Goal: Task Accomplishment & Management: Manage account settings

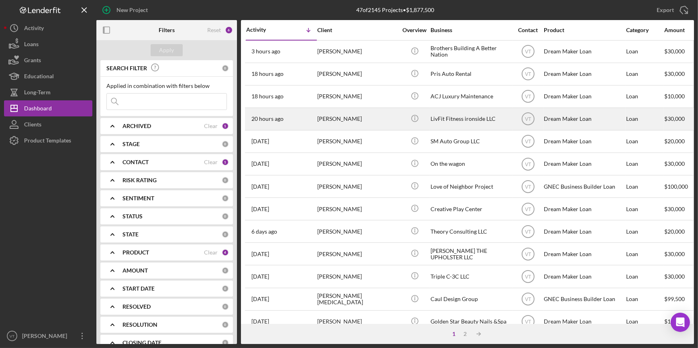
click at [331, 122] on div "Widchard Jilus" at bounding box center [357, 118] width 80 height 21
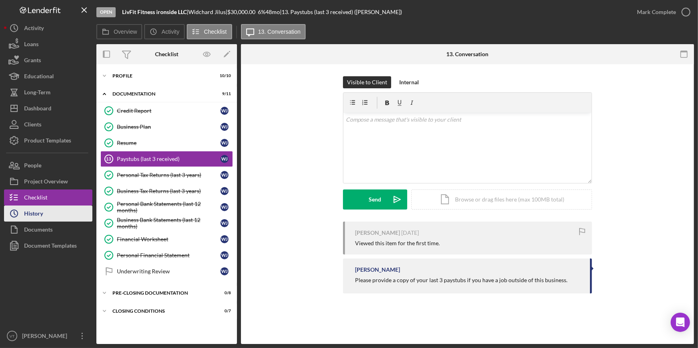
click at [65, 213] on button "Icon/History History" at bounding box center [48, 214] width 88 height 16
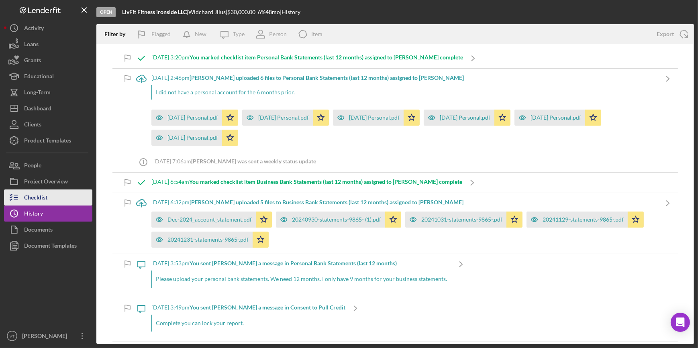
click at [68, 199] on button "Checklist" at bounding box center [48, 198] width 88 height 16
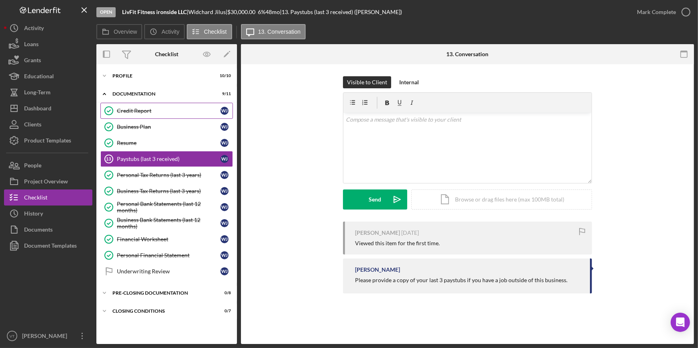
click at [133, 110] on div "Credit Report" at bounding box center [169, 111] width 104 height 6
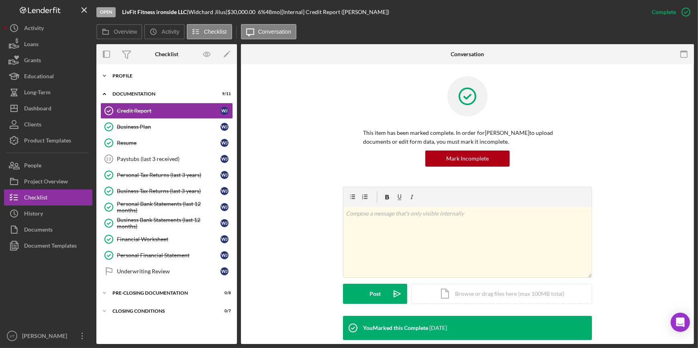
click at [103, 74] on icon "Icon/Expander" at bounding box center [104, 76] width 16 height 16
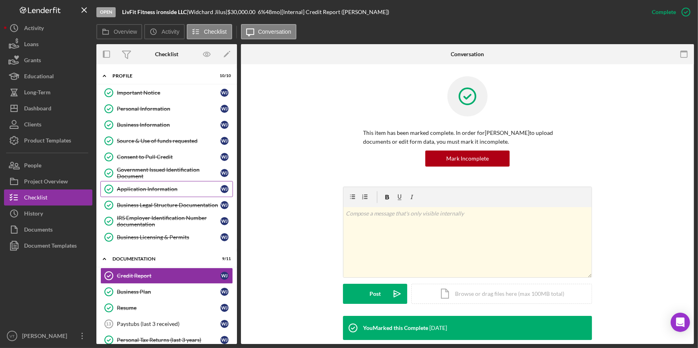
click at [153, 188] on div "Application Information" at bounding box center [169, 189] width 104 height 6
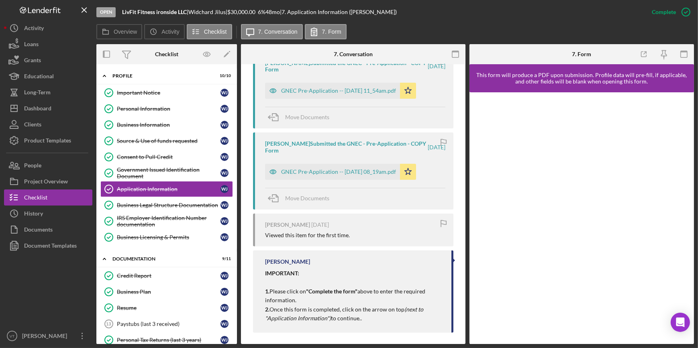
scroll to position [322, 0]
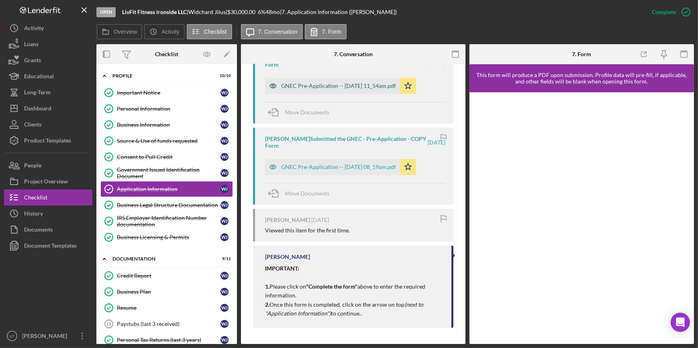
click at [354, 87] on div "GNEC Pre-Application -- 2025-08-12 11_54am.pdf" at bounding box center [338, 86] width 115 height 6
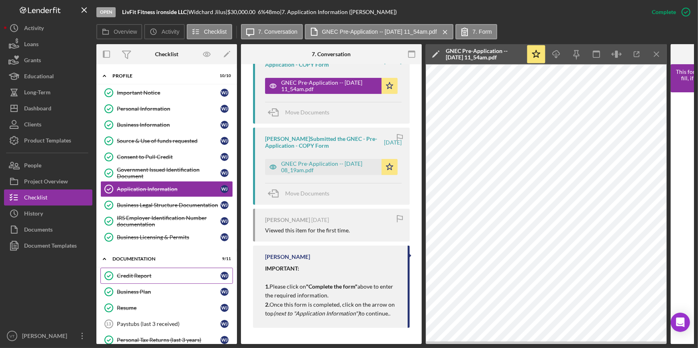
click at [117, 273] on div "Credit Report" at bounding box center [169, 276] width 104 height 6
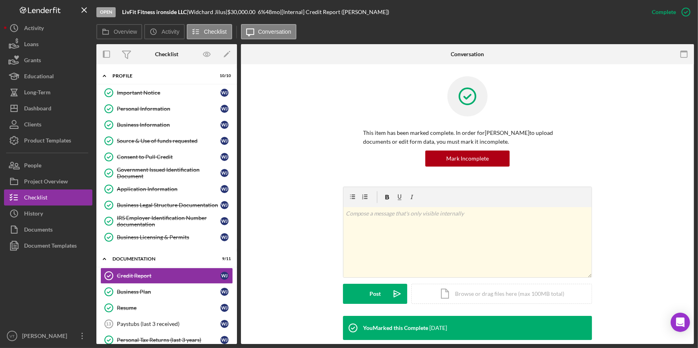
scroll to position [165, 0]
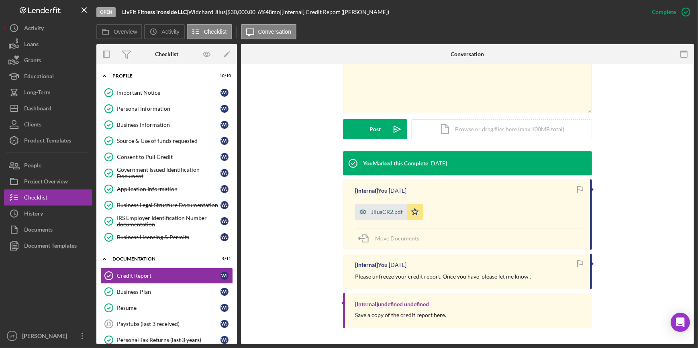
click at [387, 215] on div "JilusCR2.pdf" at bounding box center [387, 212] width 32 height 6
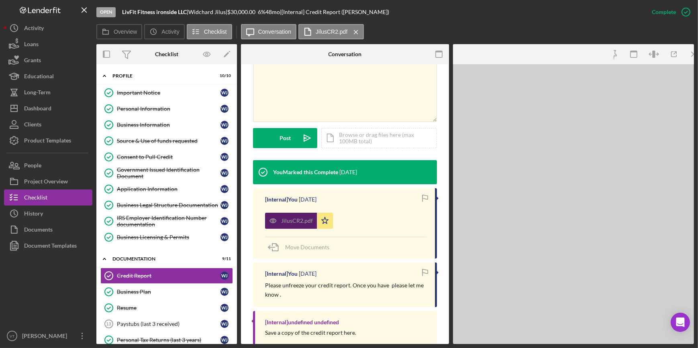
scroll to position [174, 0]
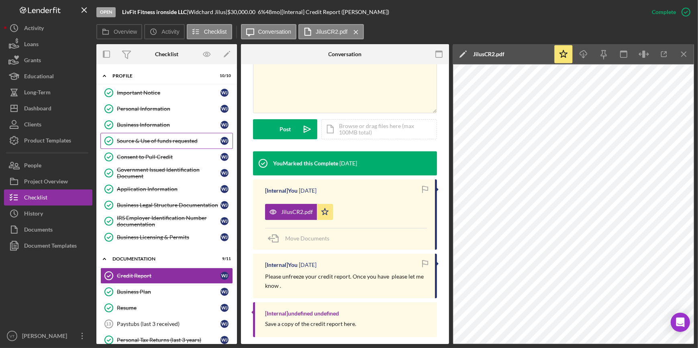
click at [156, 138] on div "Source & Use of funds requested" at bounding box center [169, 141] width 104 height 6
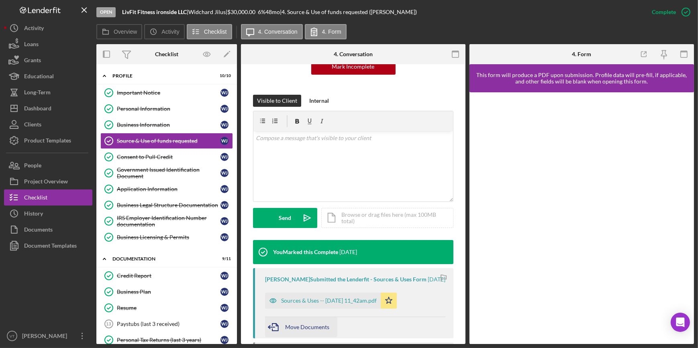
scroll to position [241, 0]
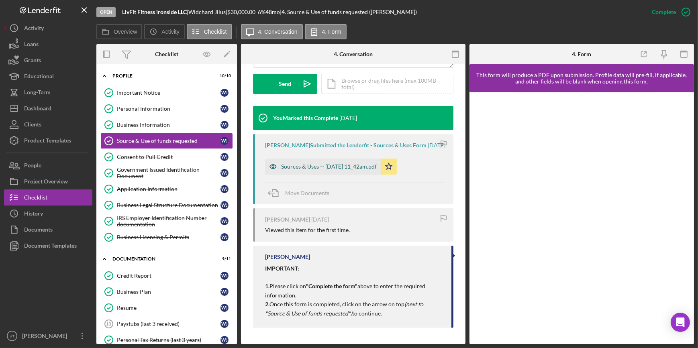
click at [293, 162] on div "Sources & Uses -- 2025-08-12 11_42am.pdf" at bounding box center [323, 167] width 116 height 16
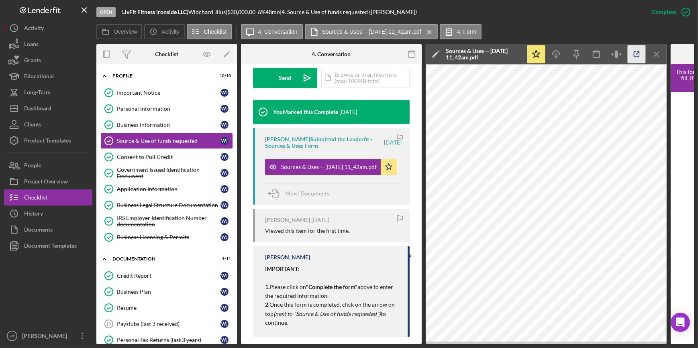
click at [632, 52] on icon "button" at bounding box center [637, 54] width 18 height 18
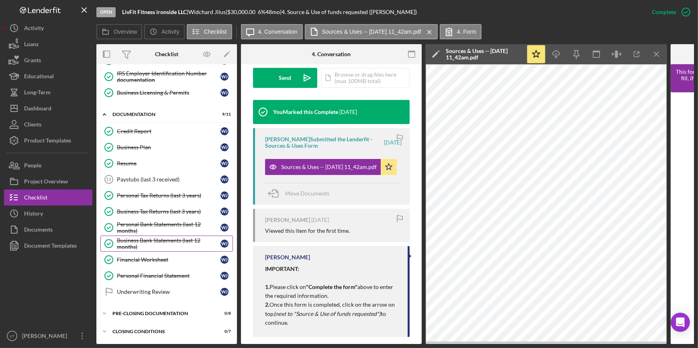
click at [140, 237] on div "Business Bank Statements (last 12 months)" at bounding box center [169, 243] width 104 height 13
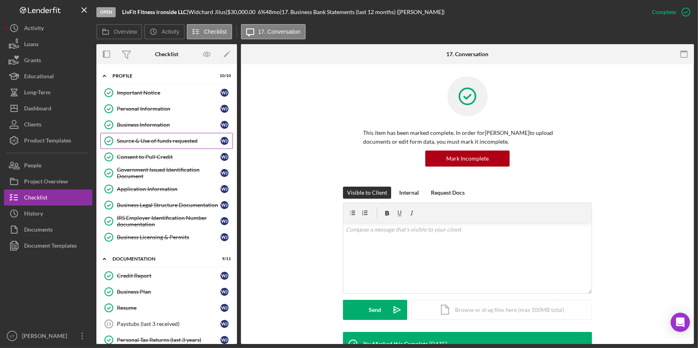
click at [158, 138] on div "Source & Use of funds requested" at bounding box center [169, 141] width 104 height 6
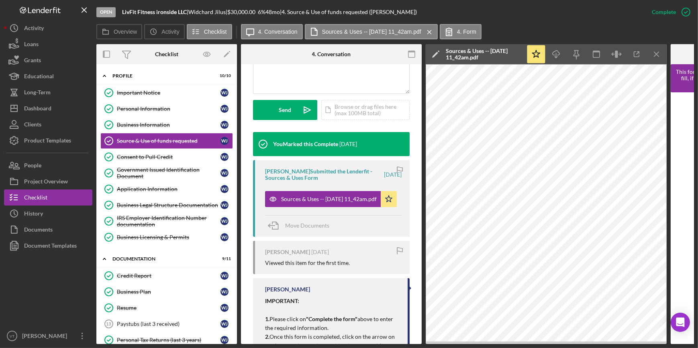
scroll to position [253, 0]
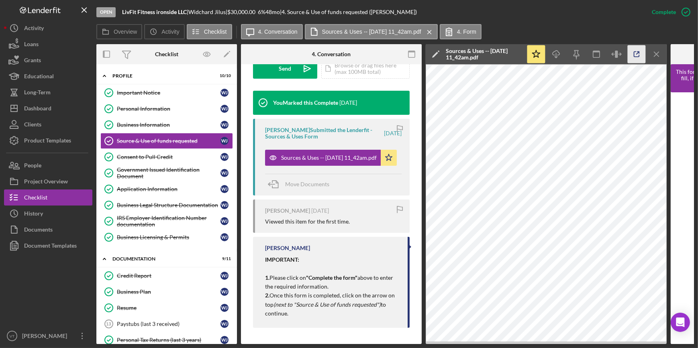
click at [636, 55] on icon "button" at bounding box center [637, 54] width 18 height 18
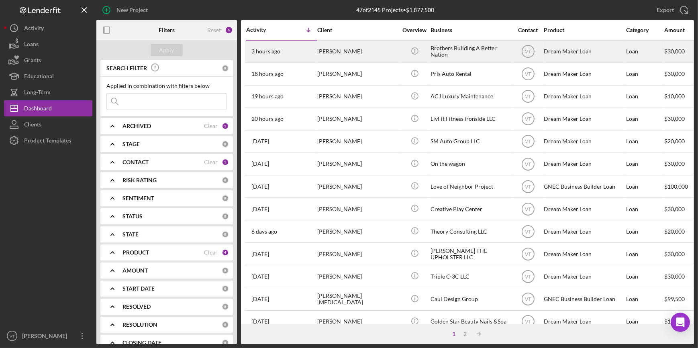
click at [329, 50] on div "[PERSON_NAME]" at bounding box center [357, 51] width 80 height 21
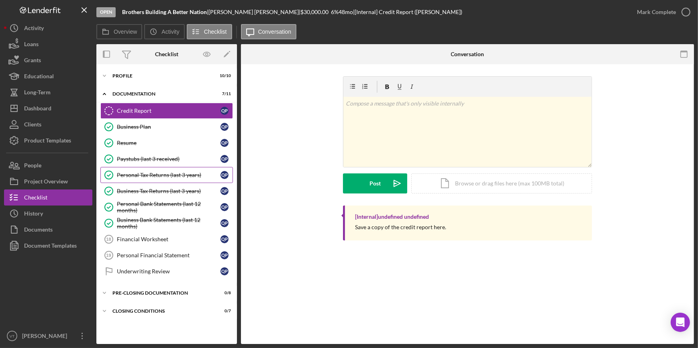
click at [170, 172] on div "Personal Tax Returns (last 3 years)" at bounding box center [169, 175] width 104 height 6
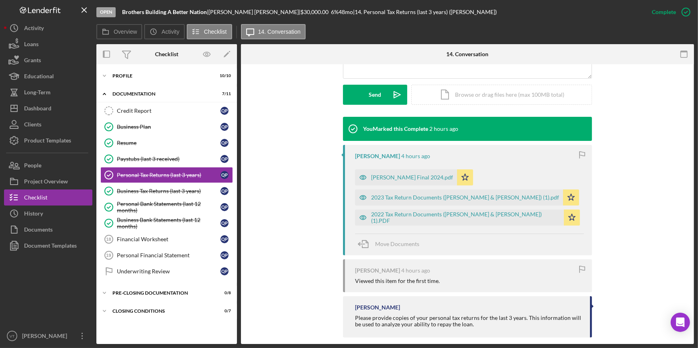
scroll to position [225, 0]
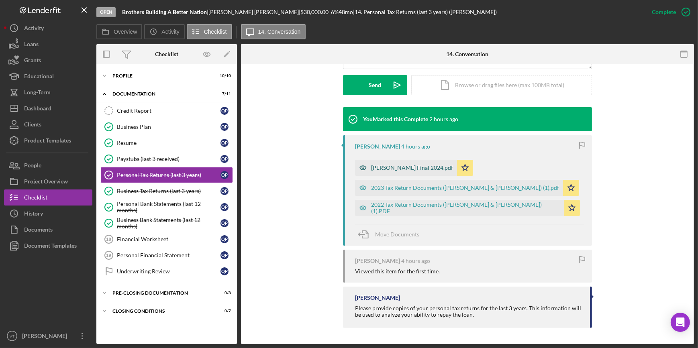
click at [396, 166] on div "Quadeer Porter Final 2024.pdf" at bounding box center [412, 168] width 82 height 6
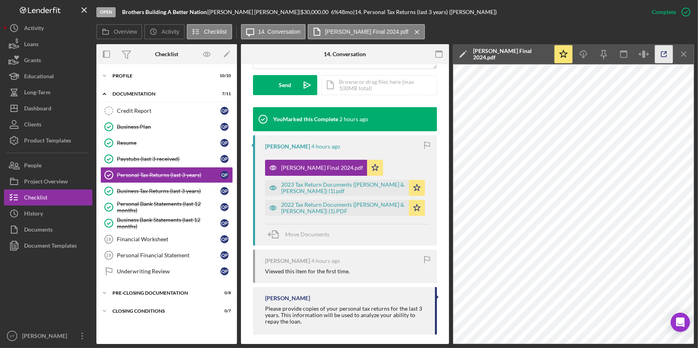
click at [666, 52] on polyline "button" at bounding box center [666, 53] width 2 height 2
click at [133, 157] on div "Paystubs (last 3 received)" at bounding box center [169, 159] width 104 height 6
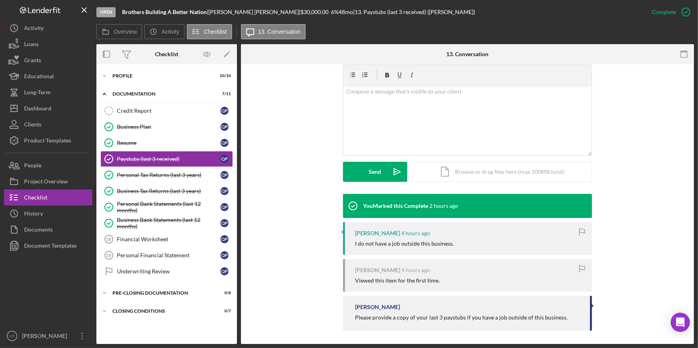
scroll to position [141, 0]
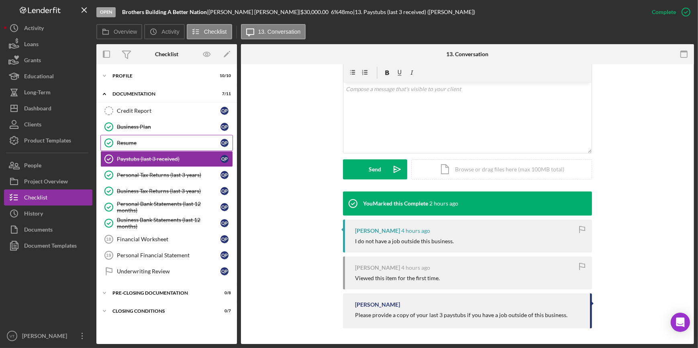
click at [151, 141] on div "Resume" at bounding box center [169, 143] width 104 height 6
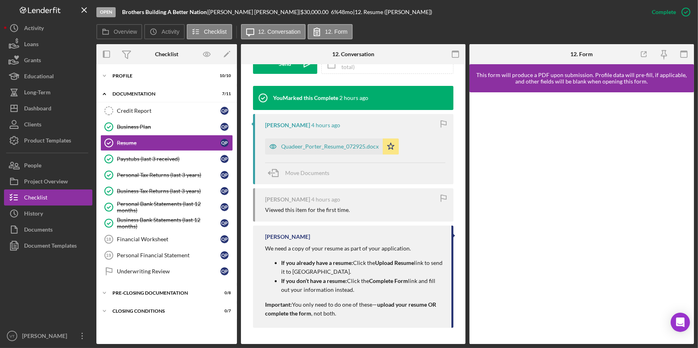
scroll to position [219, 0]
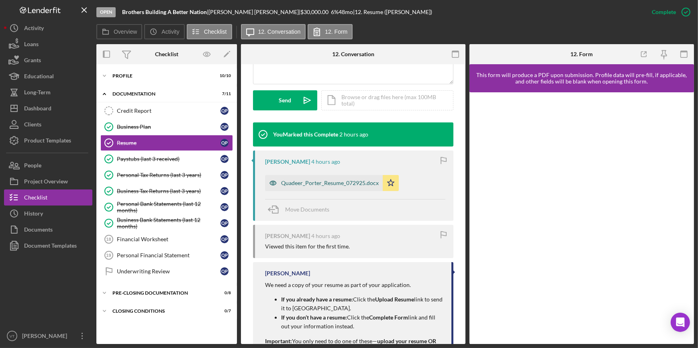
click at [303, 182] on div "Quadeer_Porter_Resume_072925.docx" at bounding box center [330, 183] width 98 height 6
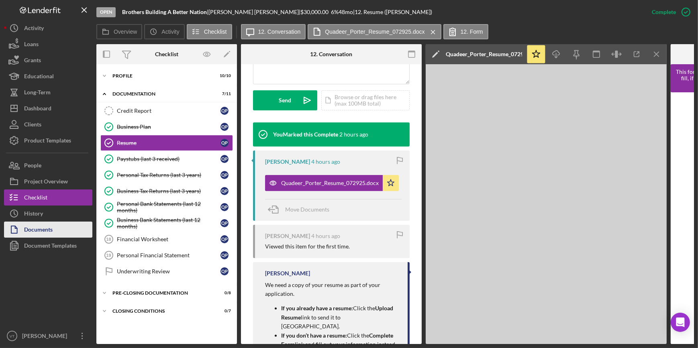
click at [40, 231] on div "Documents" at bounding box center [38, 231] width 29 height 18
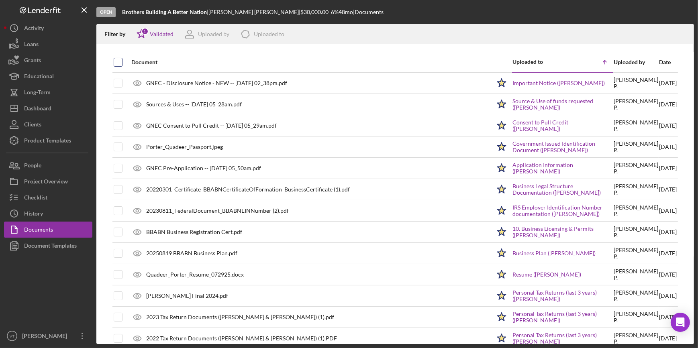
click at [118, 60] on input "checkbox" at bounding box center [118, 62] width 8 height 8
checkbox input "true"
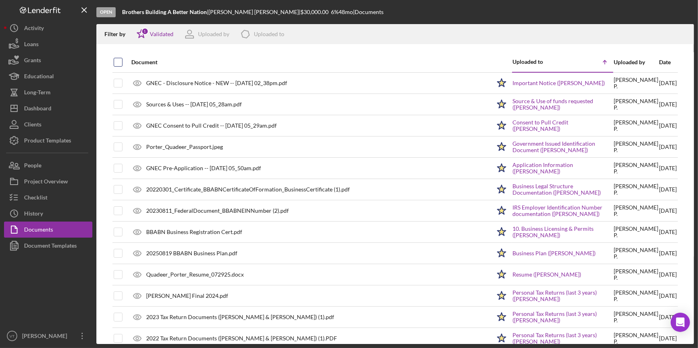
checkbox input "true"
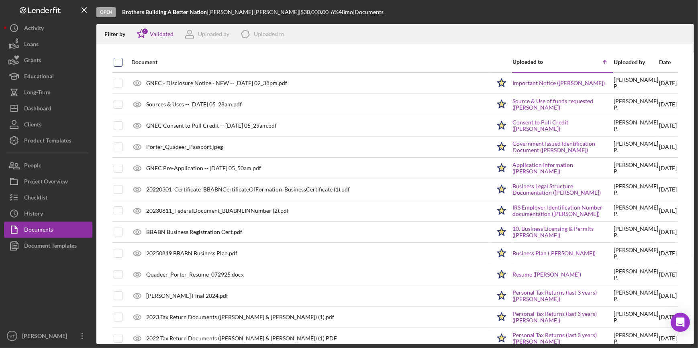
checkbox input "true"
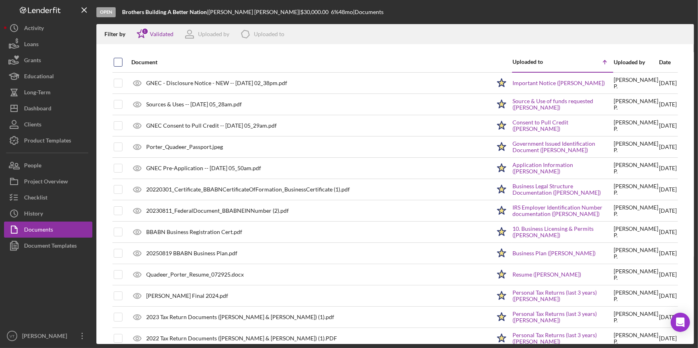
checkbox input "true"
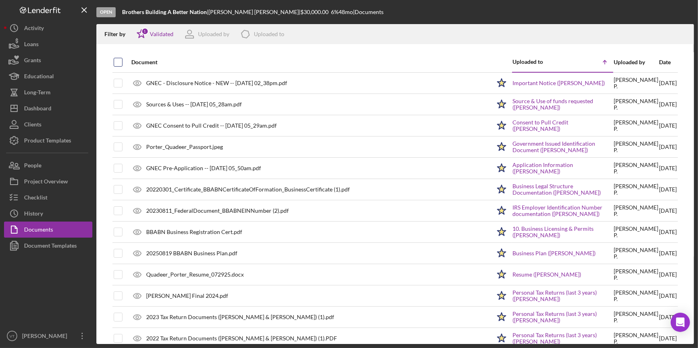
checkbox input "true"
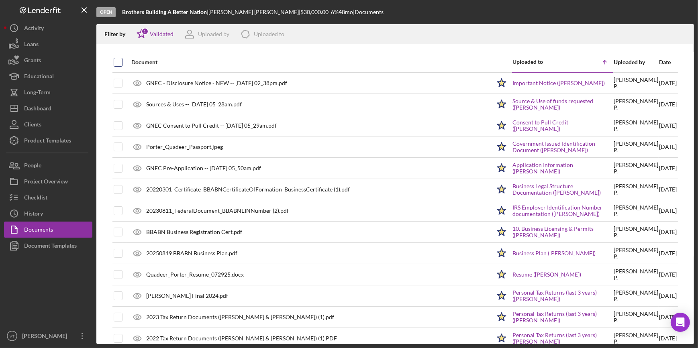
checkbox input "true"
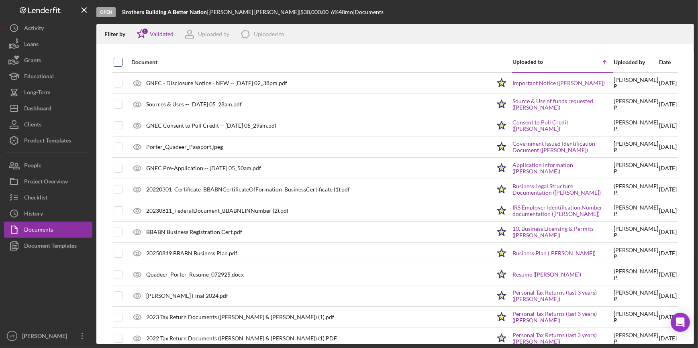
checkbox input "true"
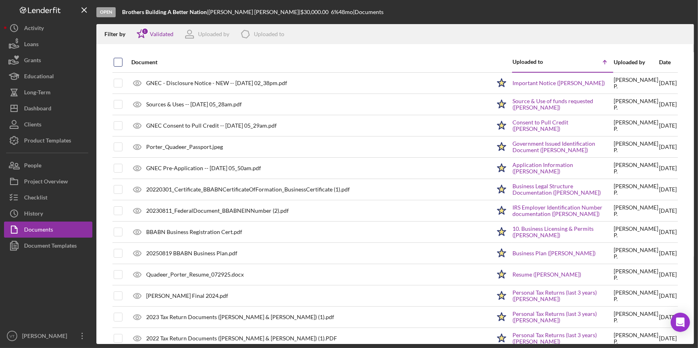
checkbox input "true"
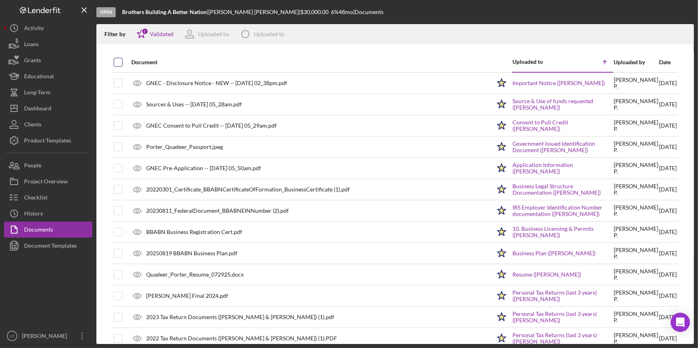
checkbox input "true"
click at [685, 34] on icon "Icon/Download" at bounding box center [684, 34] width 18 height 18
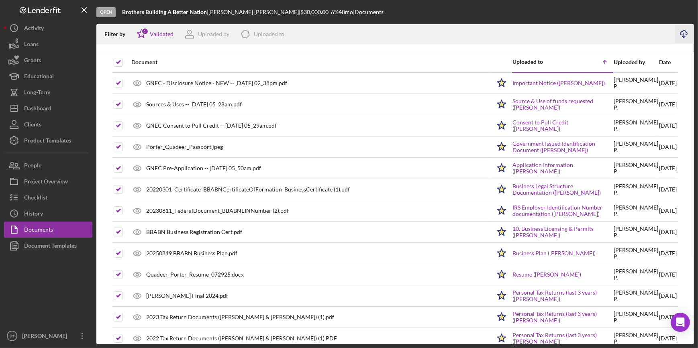
click at [400, 14] on div "Open Brothers Building A Better Nation | Quadeer Porter | $30,000.00 6 % 48 mo …" at bounding box center [395, 12] width 598 height 24
click at [55, 109] on button "Icon/Dashboard Dashboard" at bounding box center [48, 108] width 88 height 16
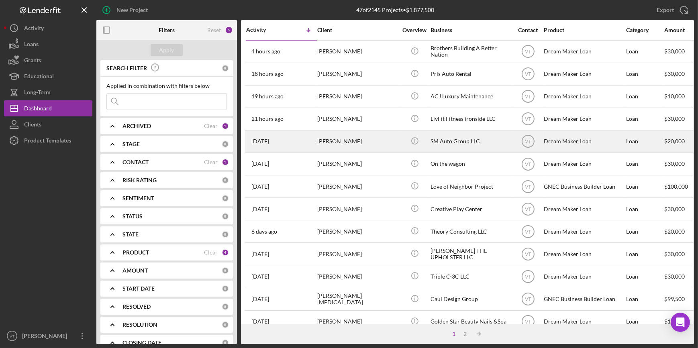
drag, startPoint x: 370, startPoint y: 121, endPoint x: 376, endPoint y: 130, distance: 11.4
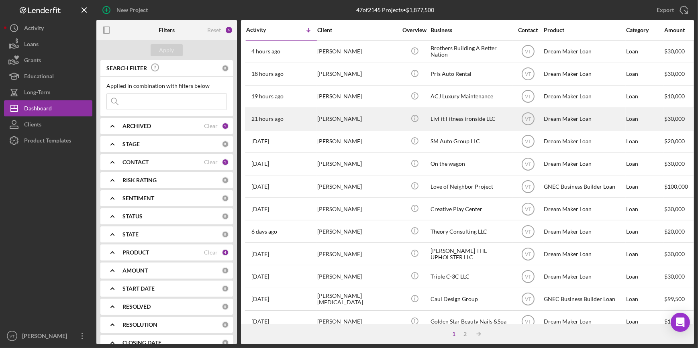
drag, startPoint x: 376, startPoint y: 130, endPoint x: 365, endPoint y: 122, distance: 13.8
click at [365, 122] on div "[PERSON_NAME]" at bounding box center [357, 118] width 80 height 21
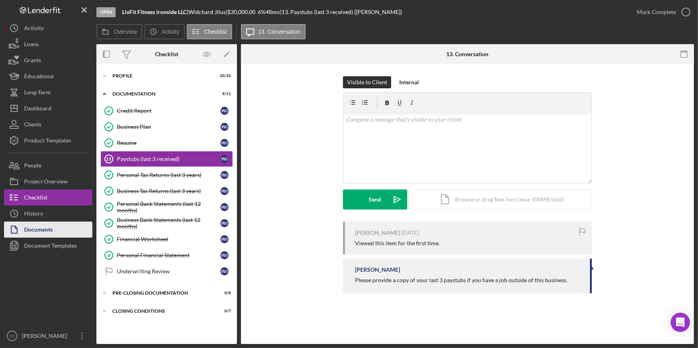
click at [62, 224] on button "Documents" at bounding box center [48, 230] width 88 height 16
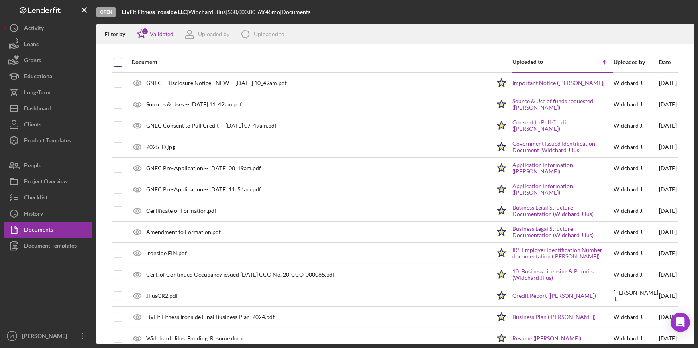
click at [117, 59] on input "checkbox" at bounding box center [118, 62] width 8 height 8
checkbox input "true"
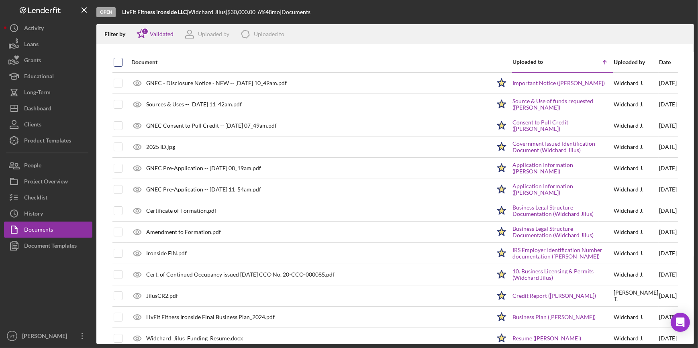
checkbox input "true"
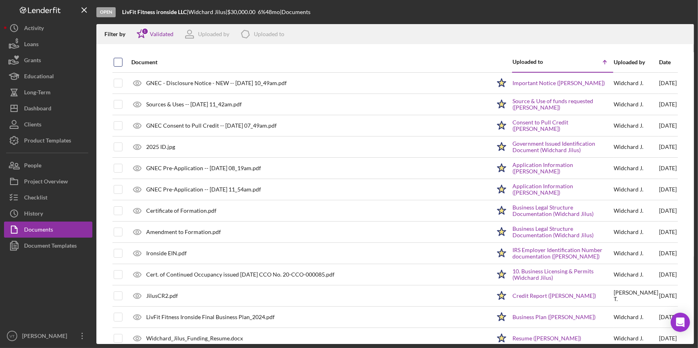
checkbox input "true"
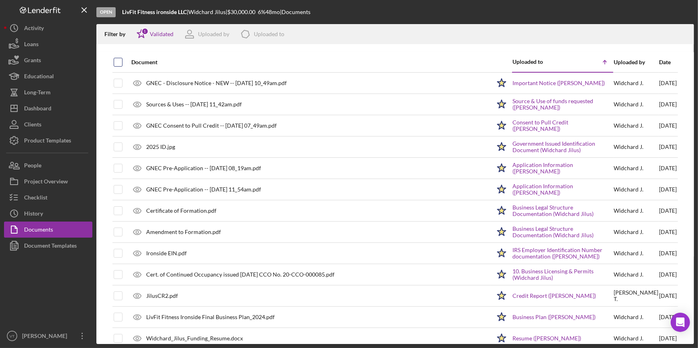
checkbox input "true"
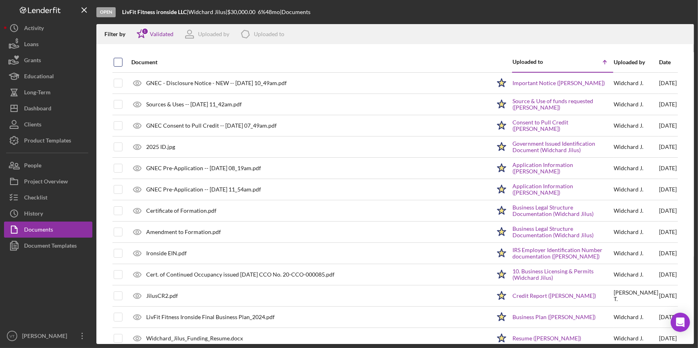
checkbox input "true"
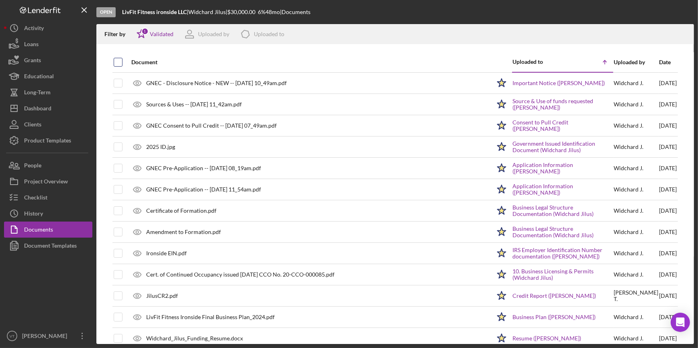
checkbox input "true"
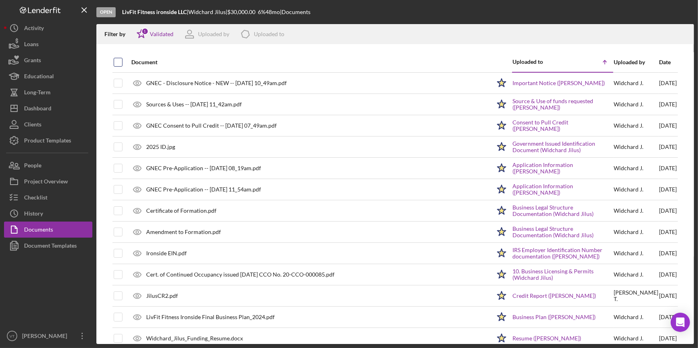
checkbox input "true"
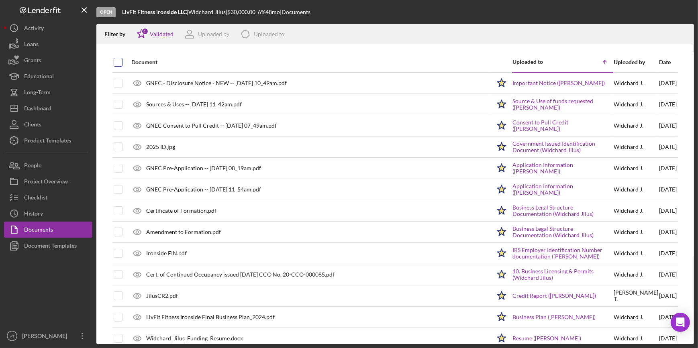
checkbox input "true"
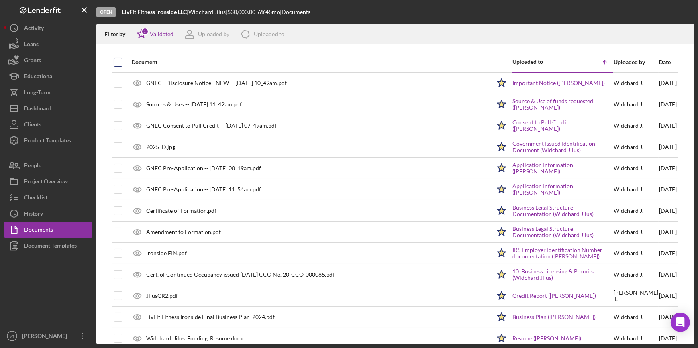
checkbox input "true"
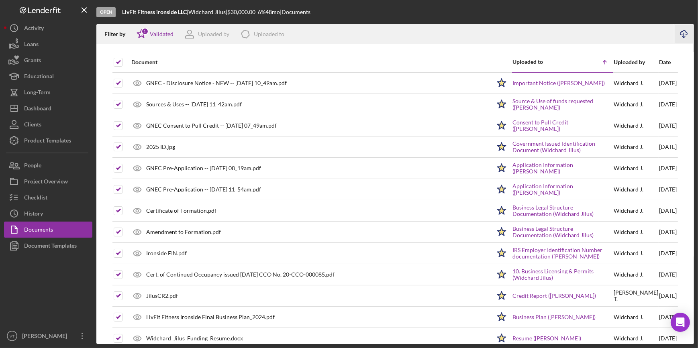
click at [677, 33] on icon "Icon/Download" at bounding box center [684, 34] width 18 height 18
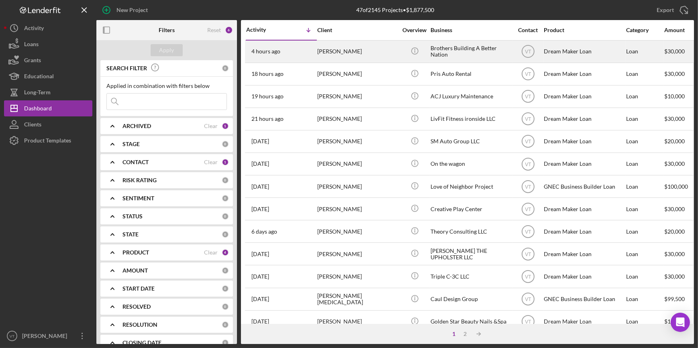
click at [389, 47] on div "[PERSON_NAME]" at bounding box center [357, 51] width 80 height 21
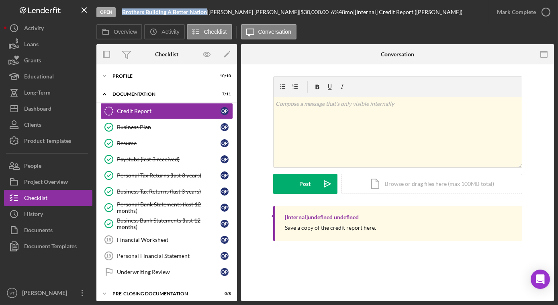
drag, startPoint x: 207, startPoint y: 14, endPoint x: 119, endPoint y: 15, distance: 87.2
click at [119, 15] on div "Open Brothers Building A Better Nation | Quadeer Porter | $30,000.00 6 % 48 mo …" at bounding box center [292, 12] width 393 height 24
copy b "Brothers Building A Better Nation"
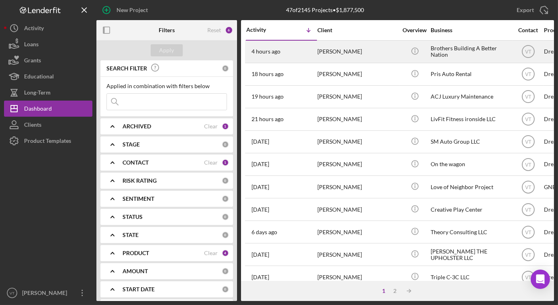
click at [366, 47] on div "[PERSON_NAME]" at bounding box center [357, 51] width 80 height 21
click at [358, 55] on div "[PERSON_NAME]" at bounding box center [357, 51] width 80 height 21
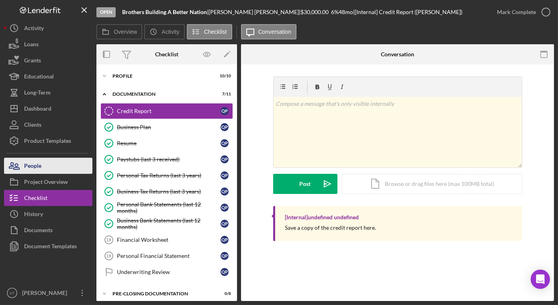
click at [35, 166] on div "People" at bounding box center [32, 167] width 17 height 18
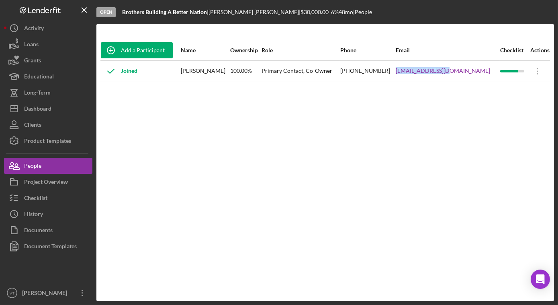
drag, startPoint x: 477, startPoint y: 69, endPoint x: 422, endPoint y: 72, distance: 54.8
click at [422, 72] on tr "Joined [PERSON_NAME] 100.00% Primary Contact, Co-Owner [PHONE_NUMBER] [EMAIL_AD…" at bounding box center [325, 70] width 450 height 21
copy tr "[EMAIL_ADDRESS][DOMAIN_NAME]"
